Goal: Contribute content: Contribute content

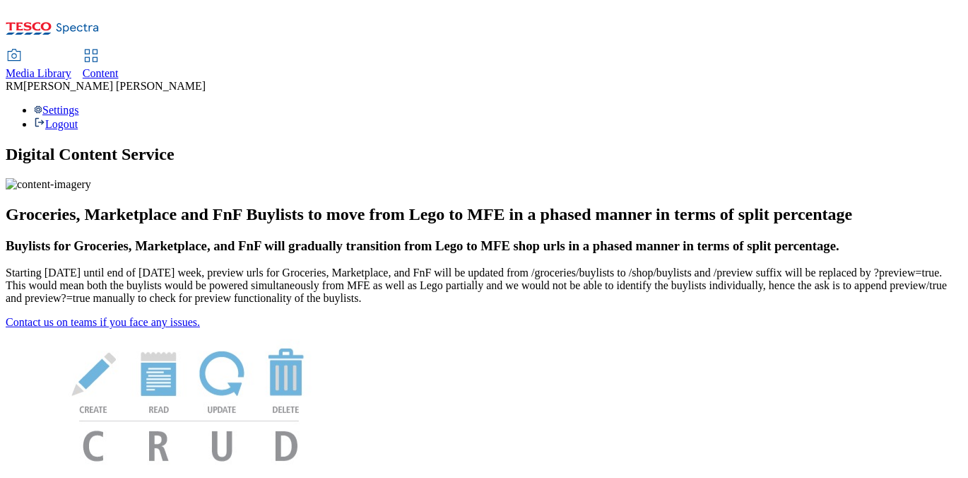
click at [71, 67] on span "Media Library" at bounding box center [39, 73] width 66 height 12
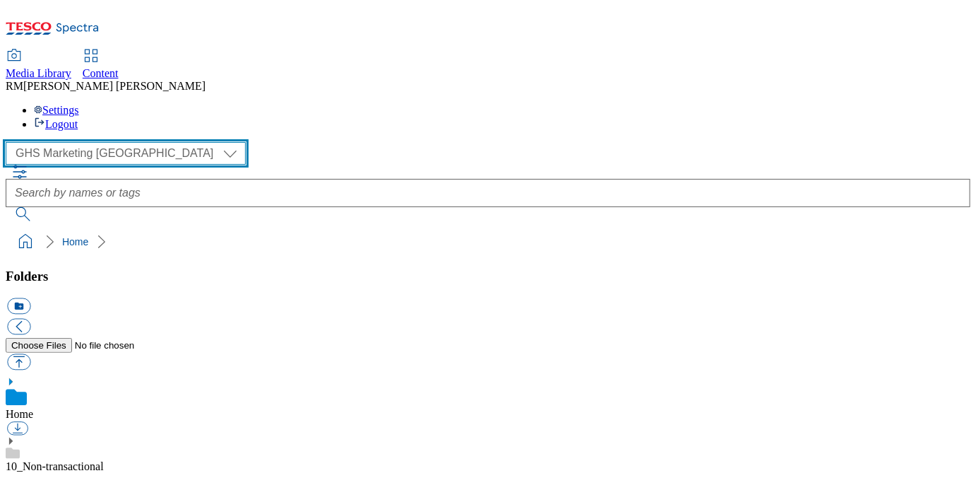
click at [136, 142] on select "GHS Marketing UK iGHS Marketing CE MCA CZ MCA HU MCA SK" at bounding box center [126, 153] width 240 height 23
select select "flare-ighs-ce-mktg"
click at [10, 142] on select "GHS Marketing UK iGHS Marketing CE MCA CZ MCA HU MCA SK" at bounding box center [126, 153] width 240 height 23
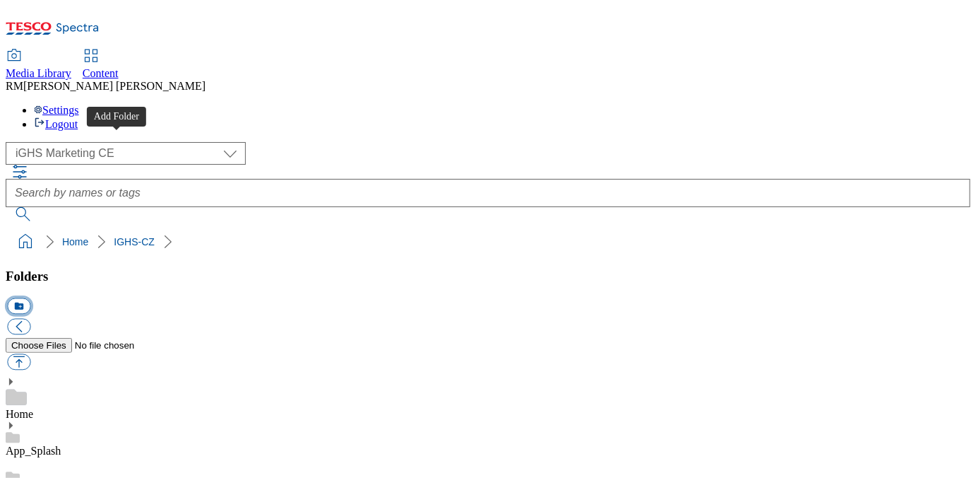
scroll to position [113, 0]
click at [30, 298] on button "icon_new_folder" at bounding box center [18, 306] width 23 height 16
type input "W31_25"
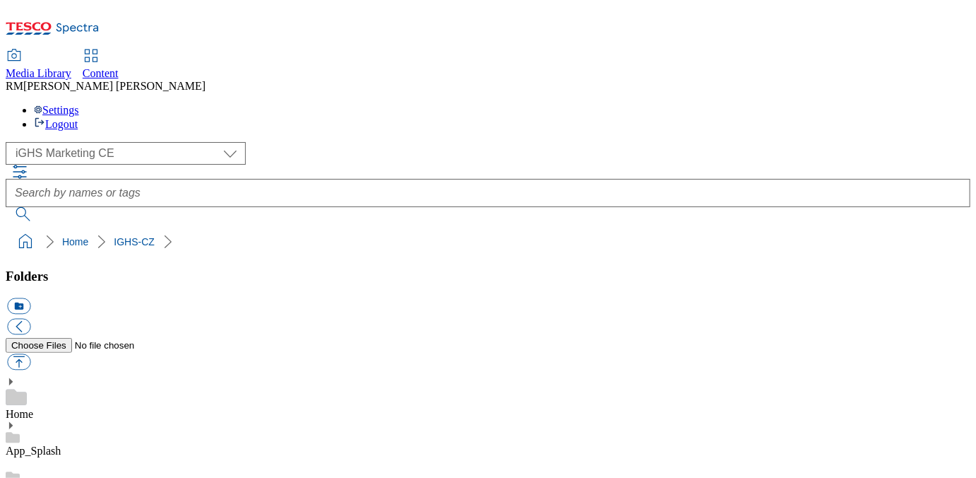
click at [30, 354] on button "button" at bounding box center [18, 362] width 23 height 16
type input "C:\fakepath\Slide_1.jpg"
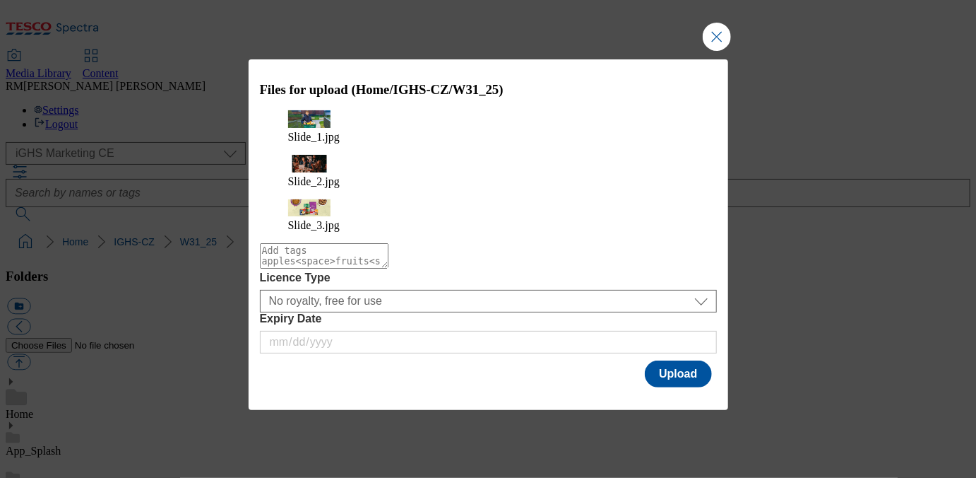
click at [389, 243] on textarea "Modal" at bounding box center [324, 255] width 129 height 25
type textarea "W31_Slide"
click at [687, 360] on button "Upload" at bounding box center [678, 373] width 66 height 27
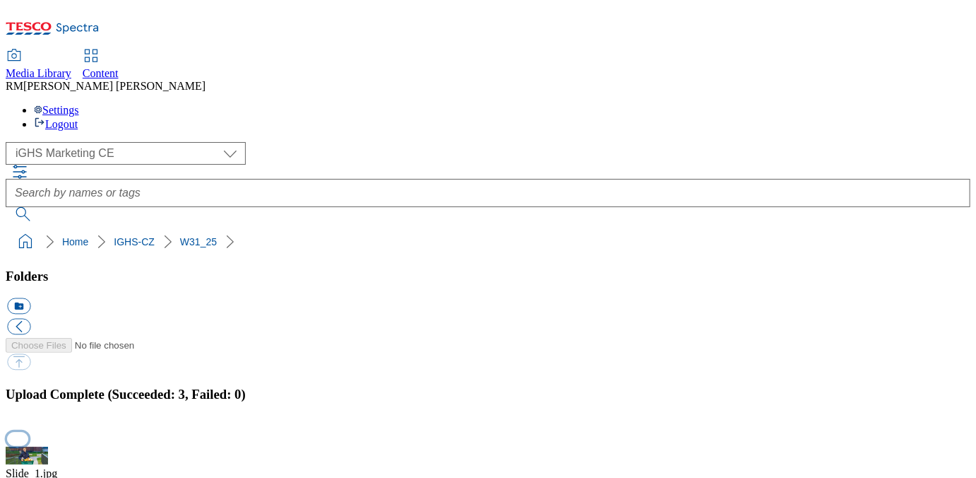
click at [28, 432] on button "button" at bounding box center [17, 438] width 21 height 13
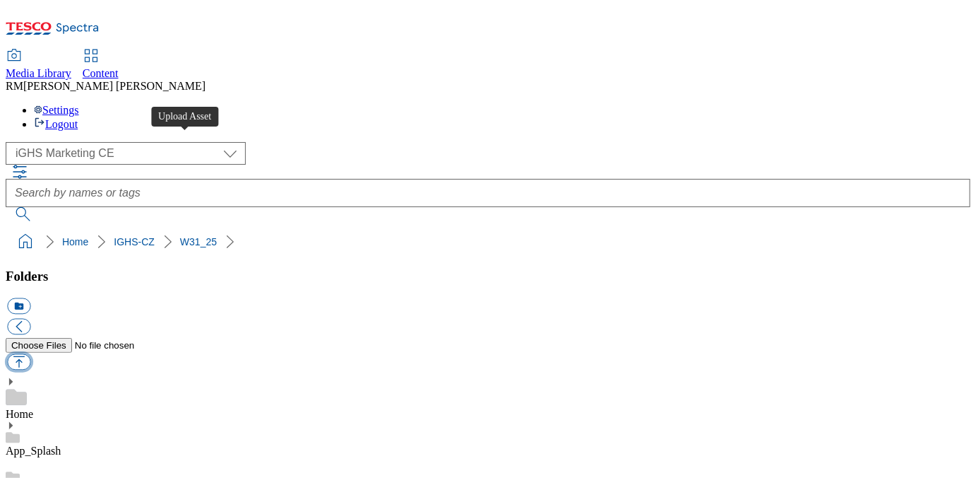
click at [30, 354] on button "button" at bounding box center [18, 362] width 23 height 16
type input "C:\fakepath\Slidebanner_WK31.jpg"
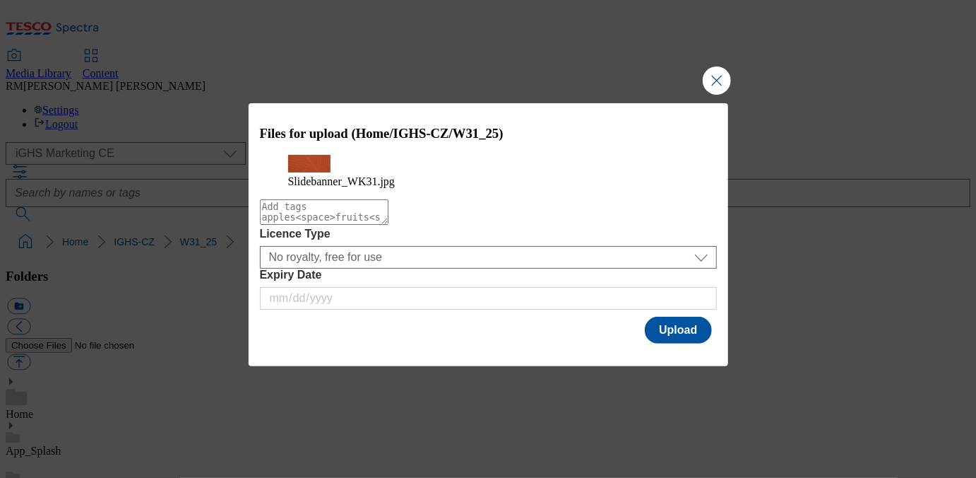
click at [359, 225] on textarea "Modal" at bounding box center [324, 211] width 129 height 25
type textarea "Txt_BG"
click at [673, 343] on button "Upload" at bounding box center [678, 330] width 66 height 27
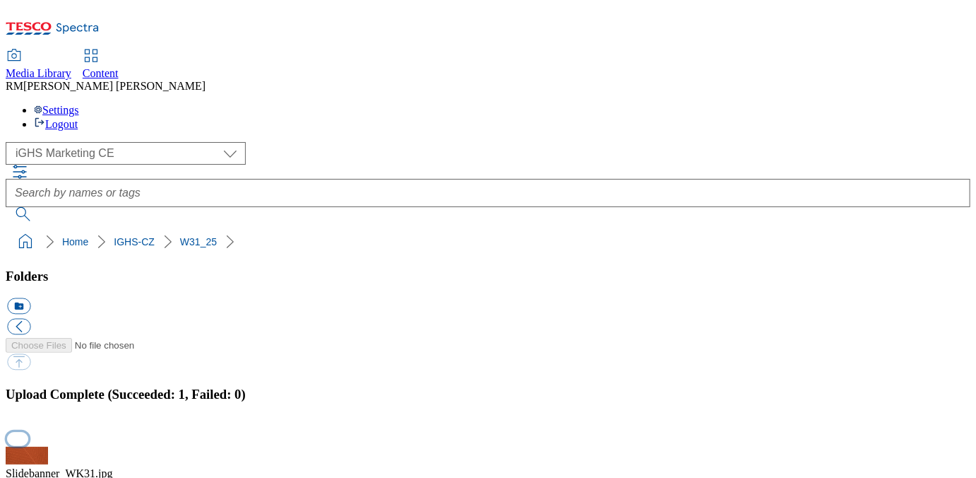
click at [28, 432] on button "button" at bounding box center [17, 438] width 21 height 13
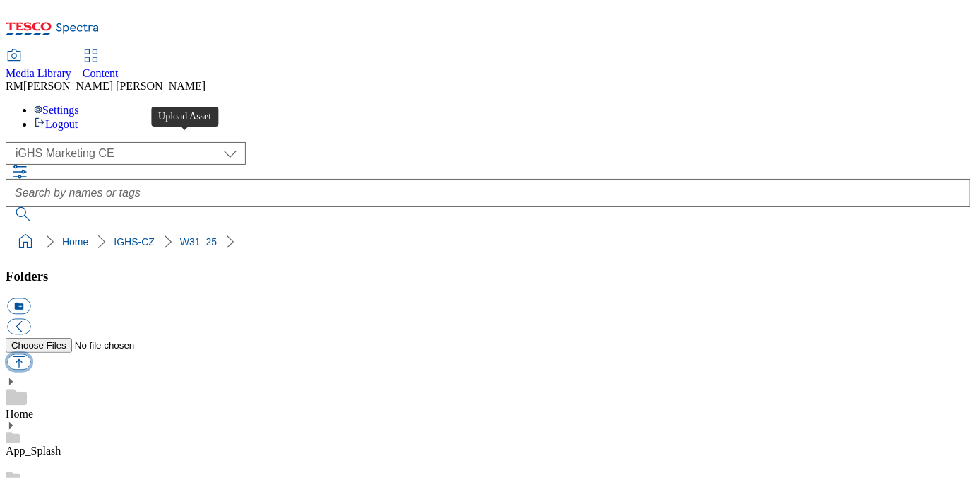
click at [30, 354] on button "button" at bounding box center [18, 362] width 23 height 16
type input "C:\fakepath\Text_BG.jpg"
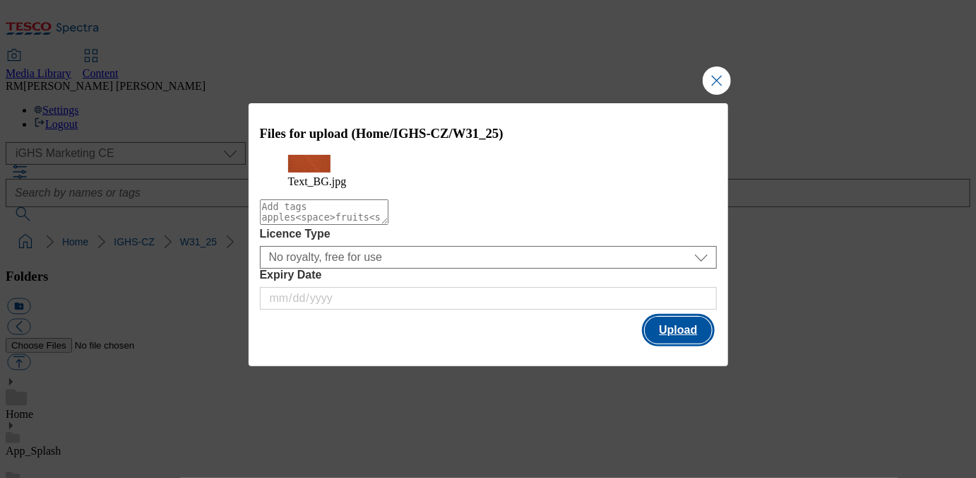
click at [685, 343] on button "Upload" at bounding box center [678, 330] width 66 height 27
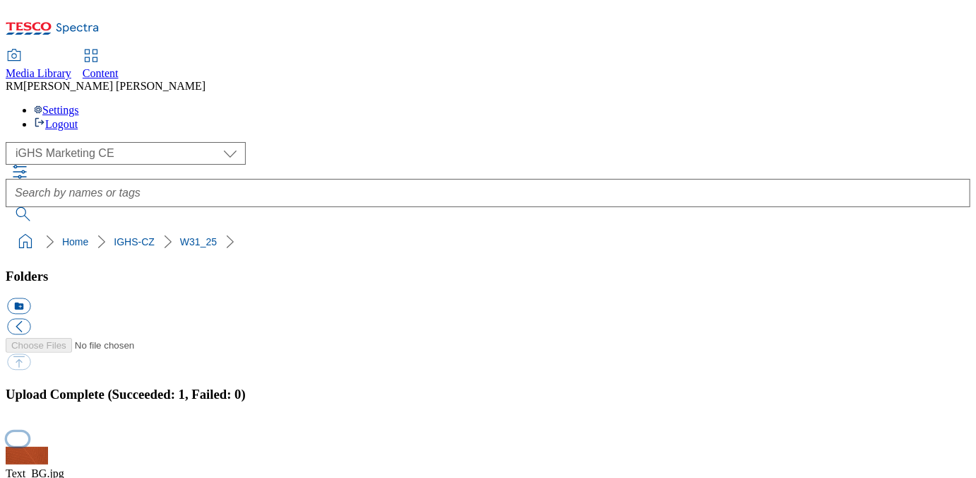
click at [28, 432] on button "button" at bounding box center [17, 438] width 21 height 13
